Goal: Task Accomplishment & Management: Use online tool/utility

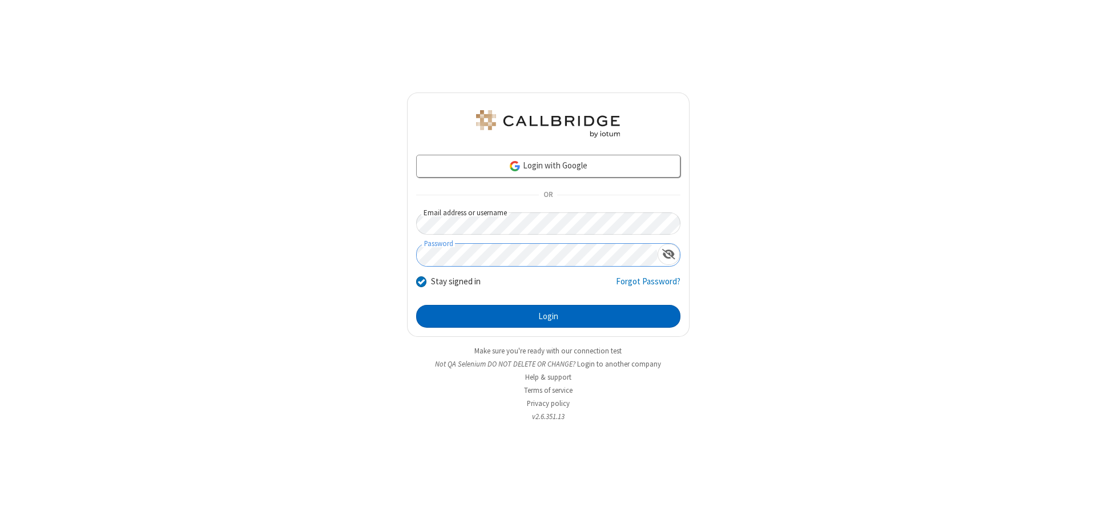
click at [548, 316] on button "Login" at bounding box center [548, 316] width 264 height 23
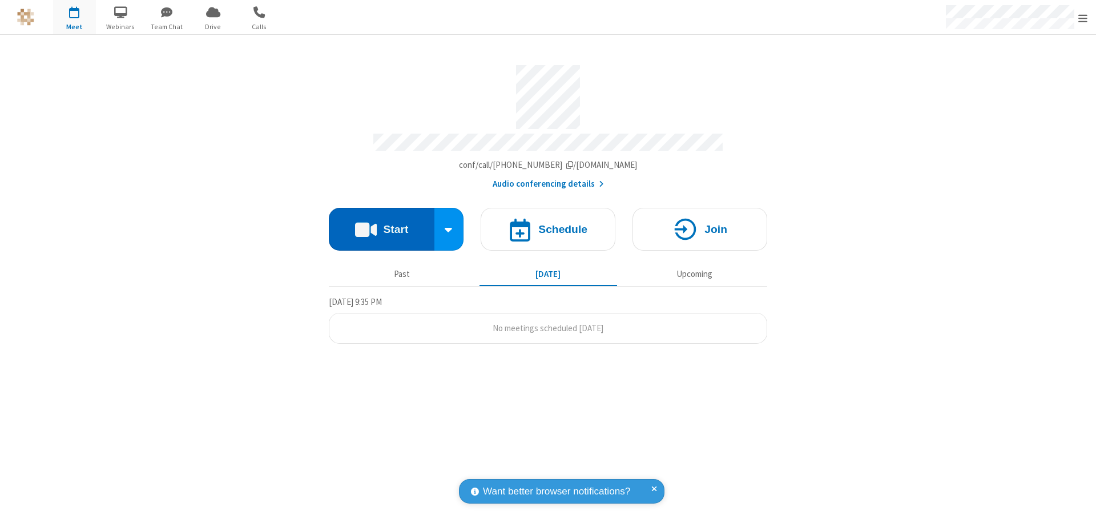
click at [381, 224] on button "Start" at bounding box center [382, 229] width 106 height 43
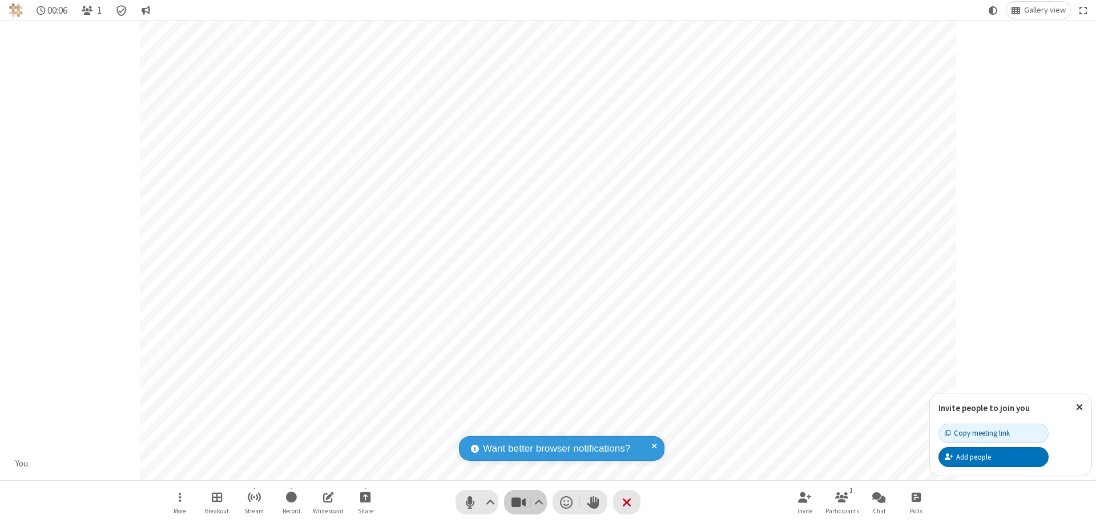
click at [518, 502] on span "Stop video (⌘+Shift+V)" at bounding box center [518, 502] width 17 height 17
click at [518, 502] on span "Start video (⌘+Shift+V)" at bounding box center [518, 502] width 17 height 17
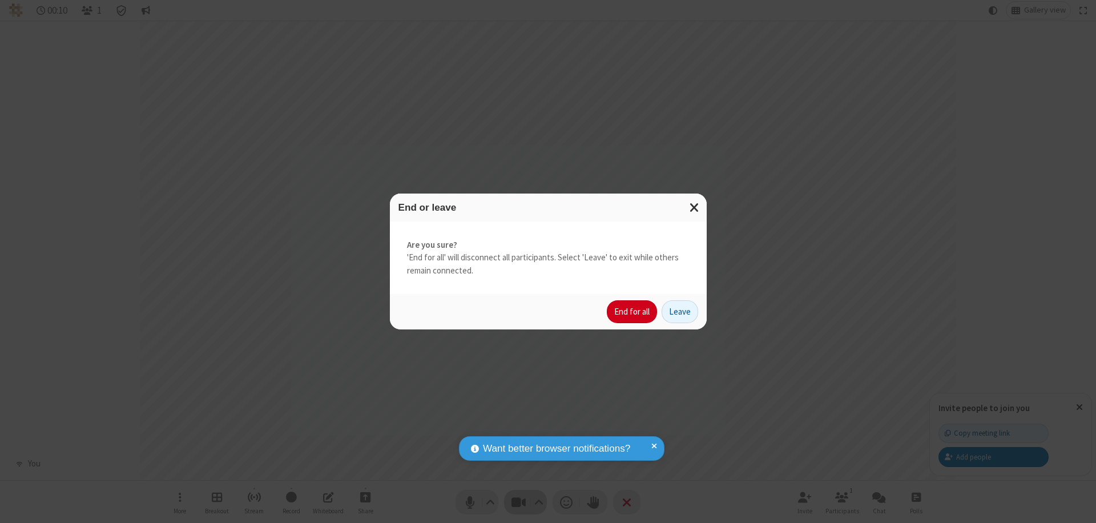
click at [632, 312] on button "End for all" at bounding box center [632, 311] width 50 height 23
